Goal: Task Accomplishment & Management: Use online tool/utility

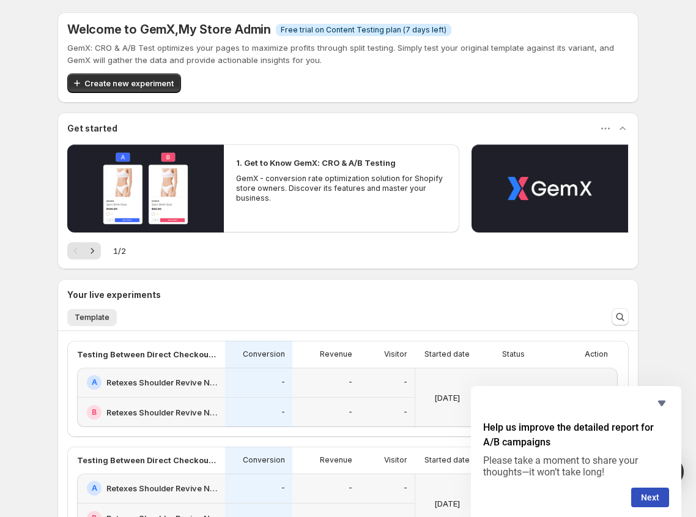
scroll to position [190, 0]
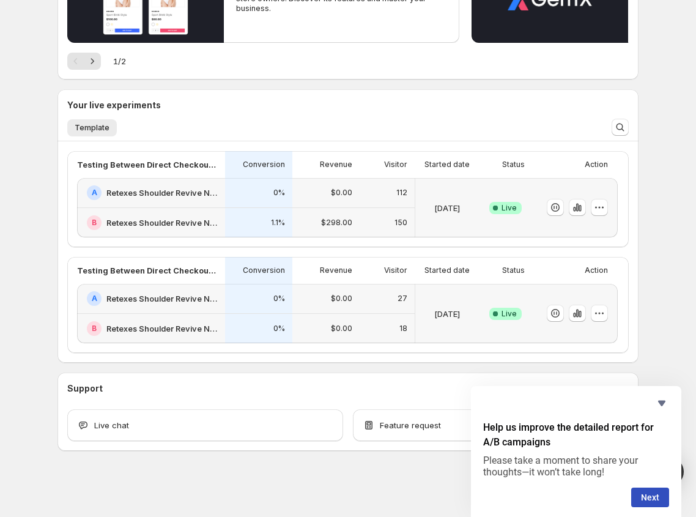
click at [193, 216] on div "B Retexes Shoulder Revive NMES Massager PT-SP-2" at bounding box center [152, 222] width 131 height 15
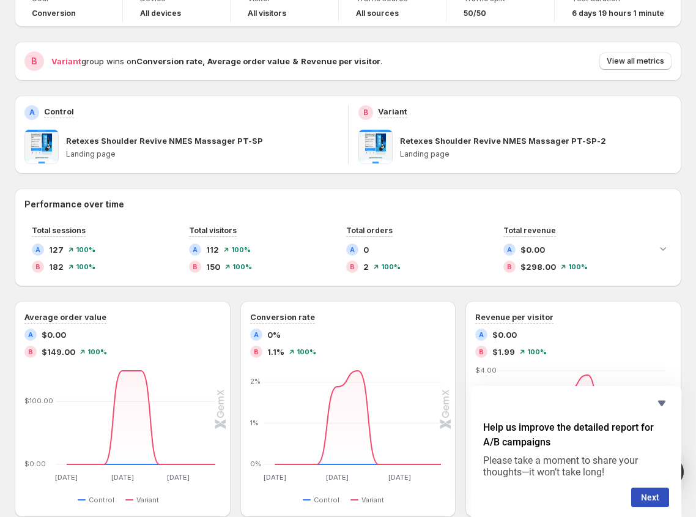
scroll to position [89, 0]
click at [429, 143] on p "Retexes Shoulder Revive NMES Massager PT-SP-2" at bounding box center [503, 140] width 206 height 12
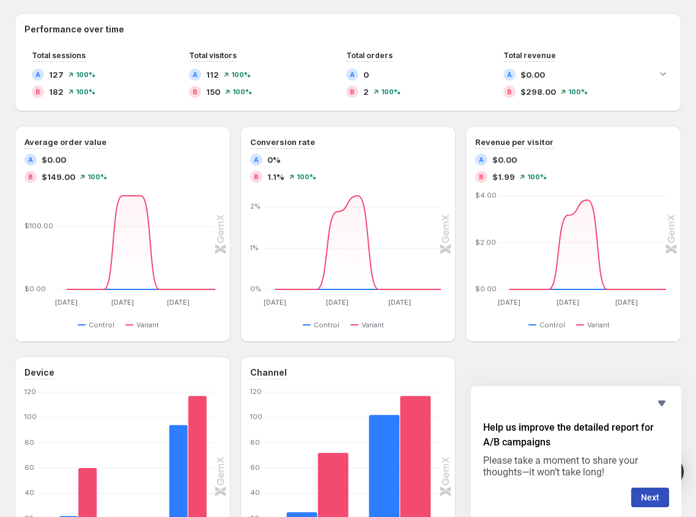
scroll to position [0, 0]
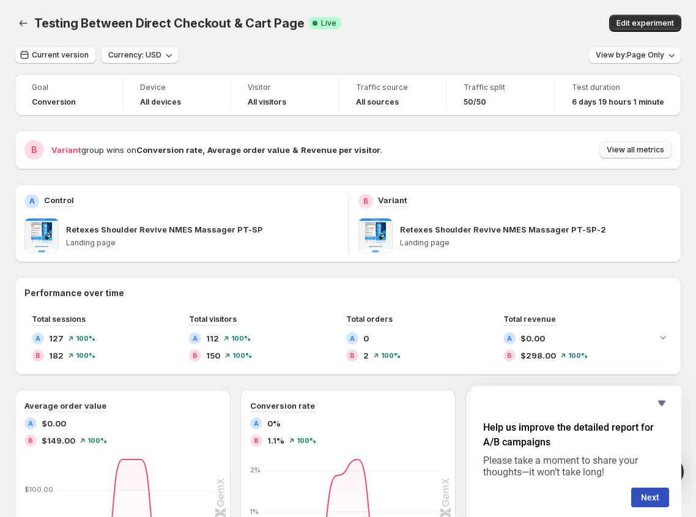
click at [628, 151] on span "View all metrics" at bounding box center [636, 150] width 58 height 10
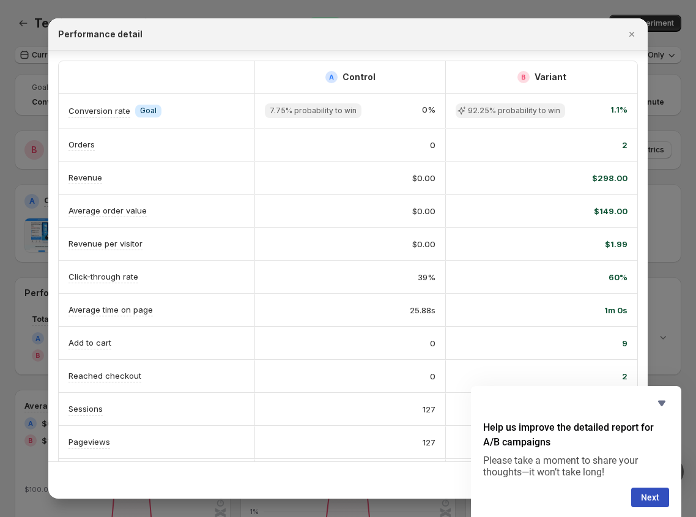
scroll to position [40, 0]
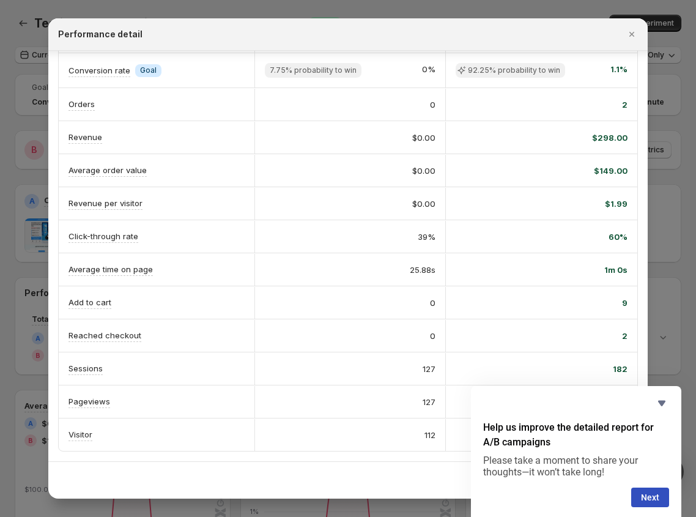
click at [426, 309] on div "0" at bounding box center [351, 303] width 192 height 32
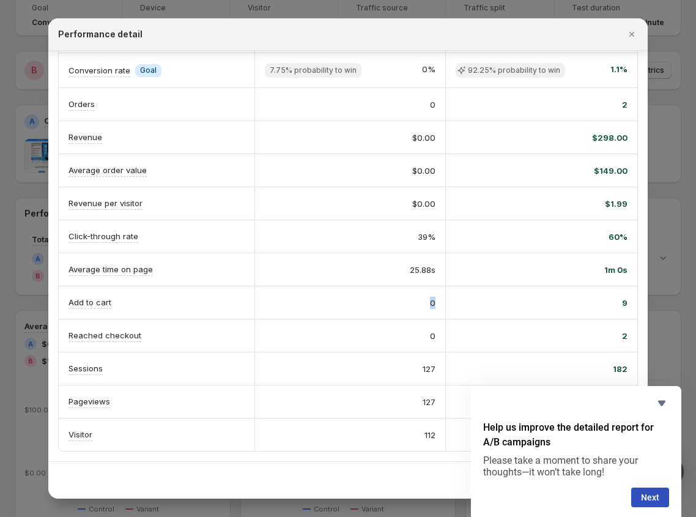
scroll to position [0, 0]
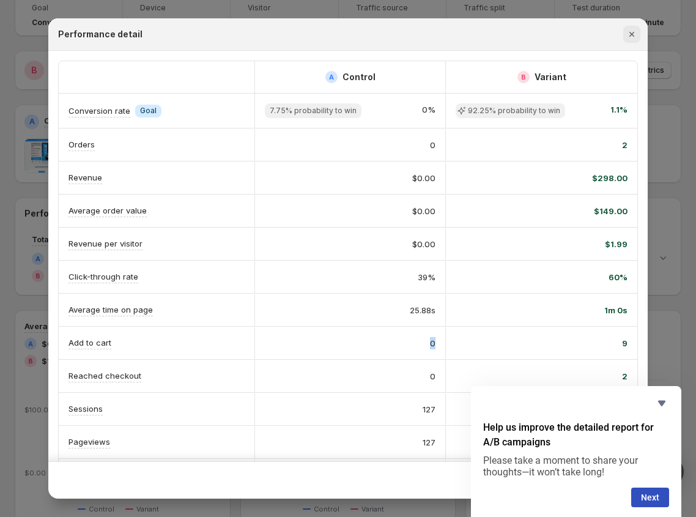
click at [628, 33] on icon "Close" at bounding box center [632, 34] width 12 height 12
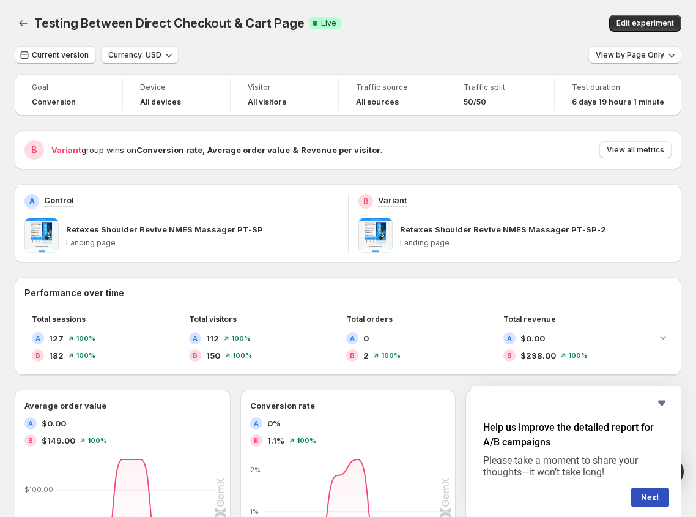
click at [327, 259] on div "A Control Retexes Shoulder Revive NMES Massager PT-SP Landing page" at bounding box center [181, 223] width 333 height 78
click at [368, 237] on span at bounding box center [376, 235] width 34 height 34
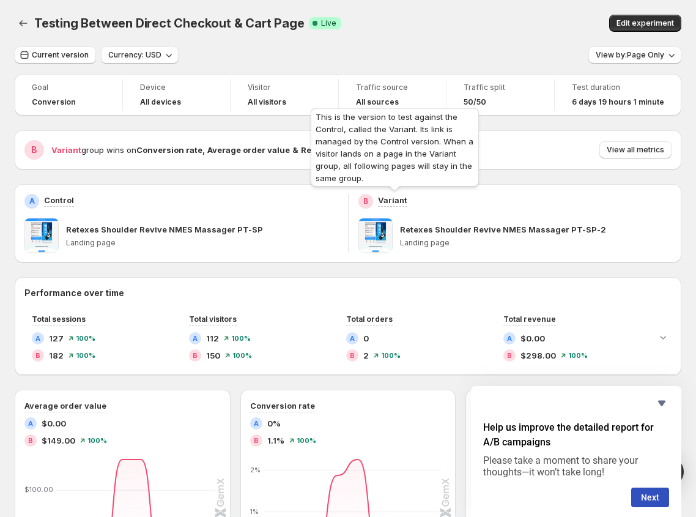
click at [389, 196] on p "Variant" at bounding box center [392, 200] width 29 height 12
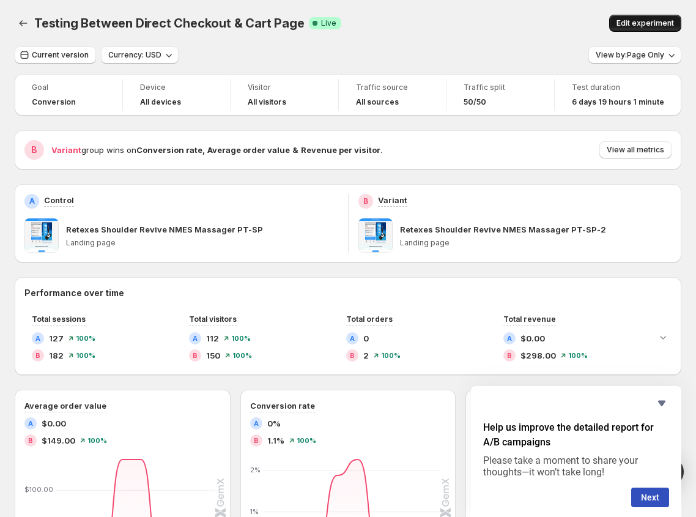
click at [651, 15] on button "Edit experiment" at bounding box center [645, 23] width 72 height 17
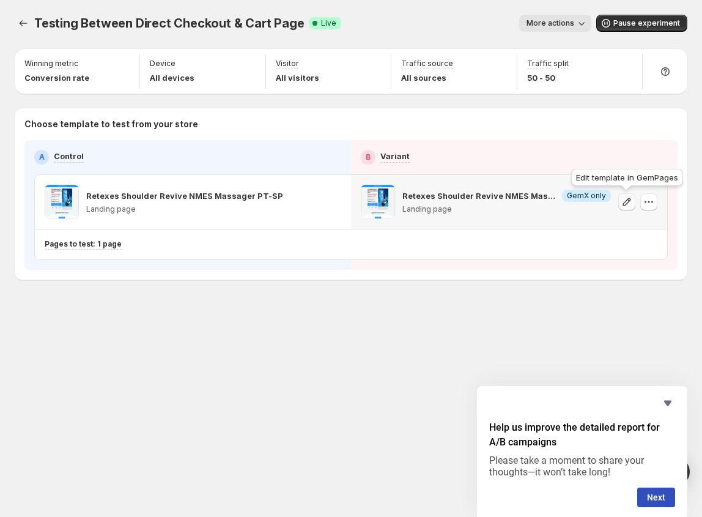
click at [625, 202] on icon "button" at bounding box center [627, 202] width 12 height 12
